Goal: Transaction & Acquisition: Purchase product/service

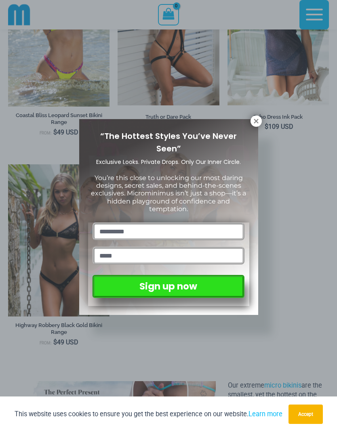
scroll to position [936, 0]
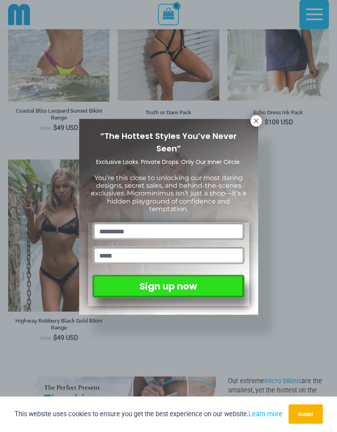
click at [254, 130] on div "“The Hottest Styles You’ve Never Seen” Exclusive Looks. Private Drops. Only Our…" at bounding box center [168, 217] width 179 height 196
click at [251, 124] on button at bounding box center [255, 120] width 11 height 11
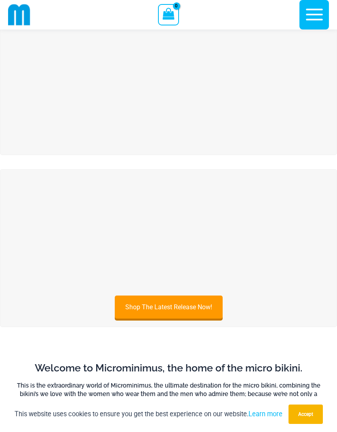
scroll to position [0, 0]
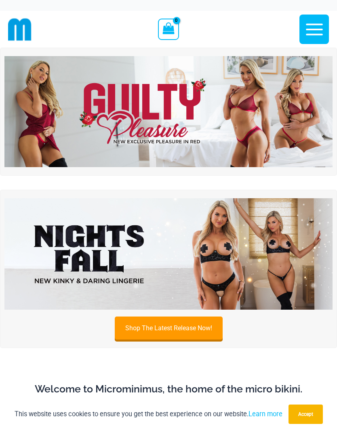
click at [306, 32] on icon "button" at bounding box center [314, 29] width 20 height 20
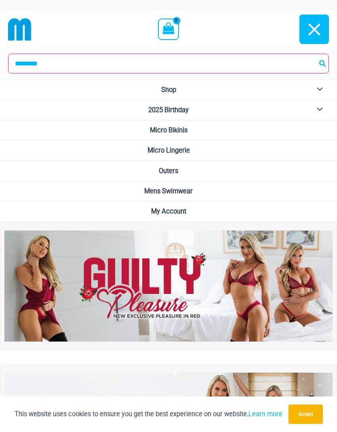
click at [322, 83] on button "Menu Toggle" at bounding box center [317, 90] width 22 height 20
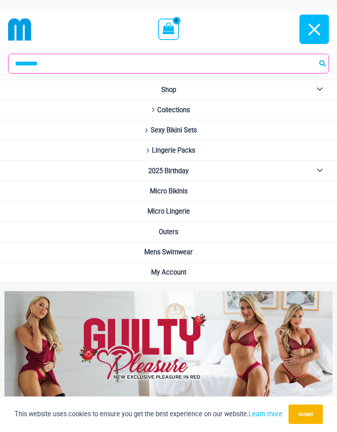
click at [213, 189] on link "Micro Bikinis" at bounding box center [168, 191] width 337 height 20
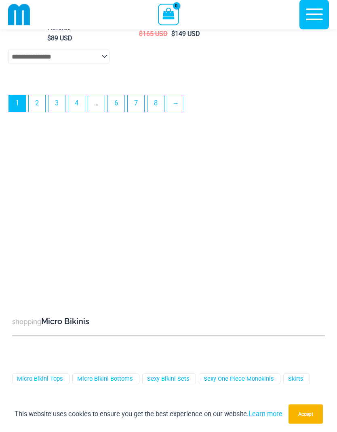
scroll to position [2656, 0]
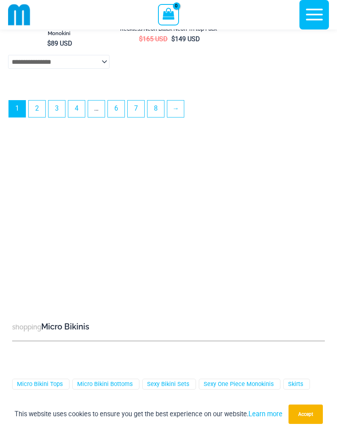
click at [178, 117] on link "→" at bounding box center [175, 108] width 17 height 17
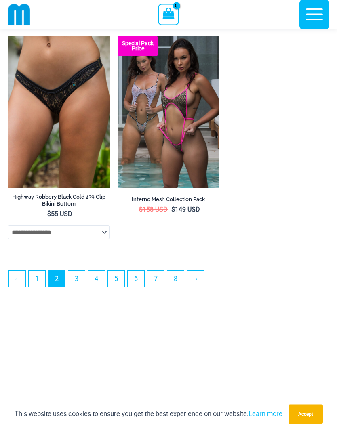
scroll to position [2318, 0]
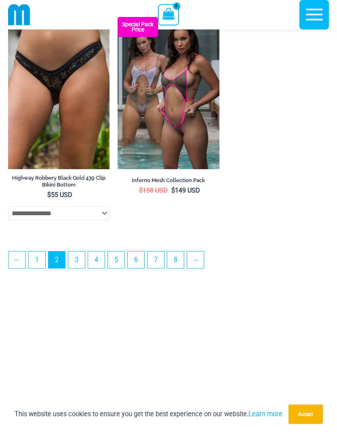
click at [202, 268] on link "→" at bounding box center [195, 259] width 17 height 17
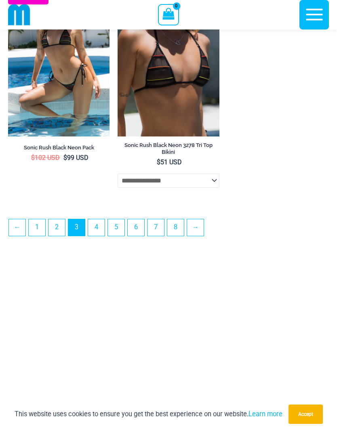
scroll to position [2361, 0]
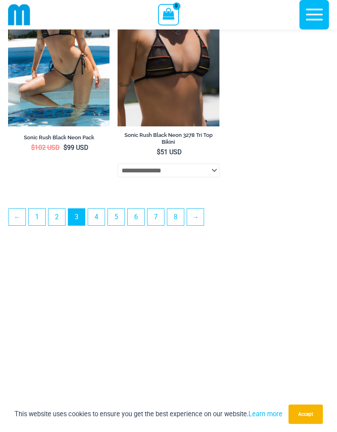
click at [201, 224] on link "→" at bounding box center [195, 217] width 17 height 17
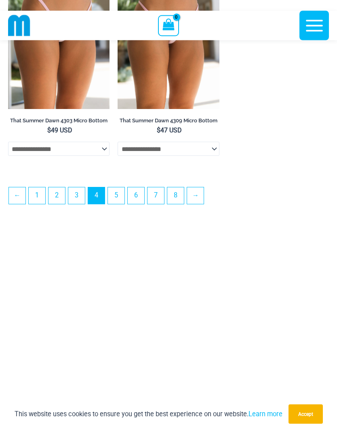
scroll to position [2316, 0]
click at [203, 204] on link "→" at bounding box center [195, 195] width 17 height 17
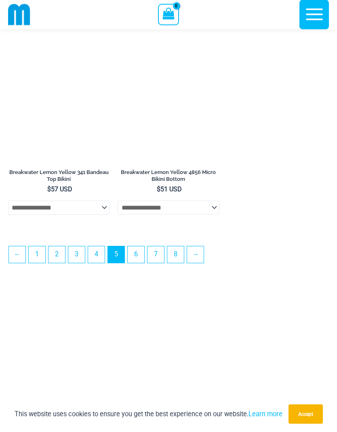
scroll to position [2284, 0]
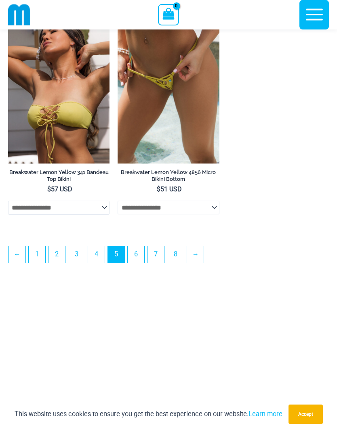
click at [200, 263] on link "→" at bounding box center [195, 254] width 17 height 17
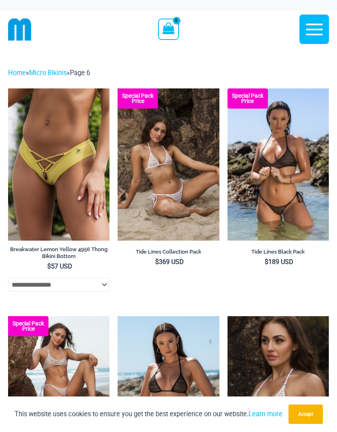
click at [227, 88] on img at bounding box center [227, 88] width 0 height 0
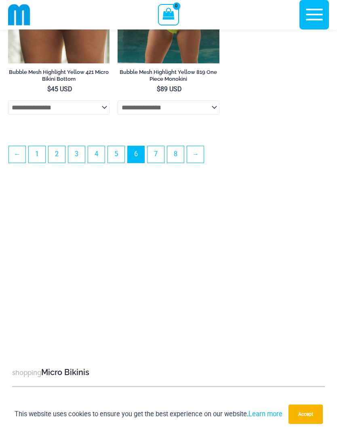
scroll to position [2453, 0]
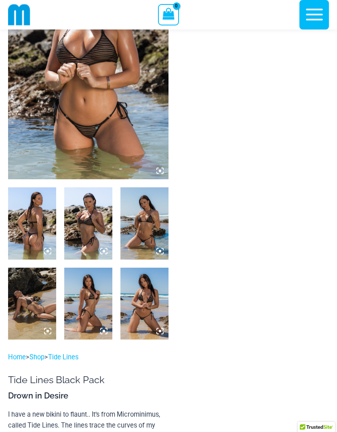
scroll to position [113, 0]
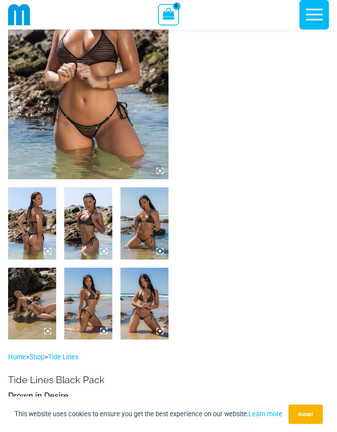
click at [96, 240] on img at bounding box center [88, 223] width 48 height 72
